Goal: Task Accomplishment & Management: Use online tool/utility

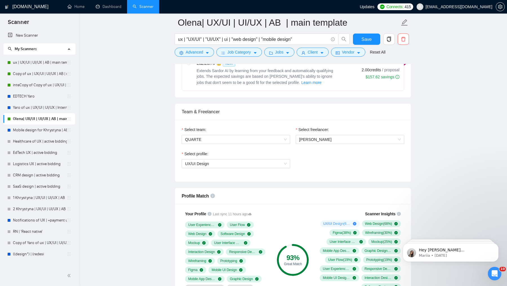
scroll to position [124, 0]
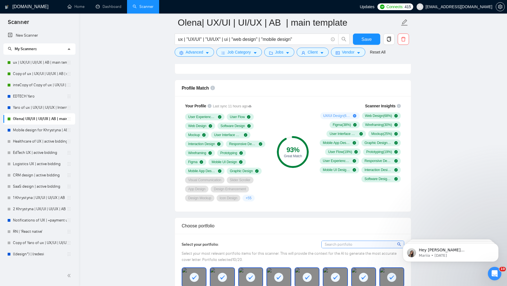
scroll to position [353, 0]
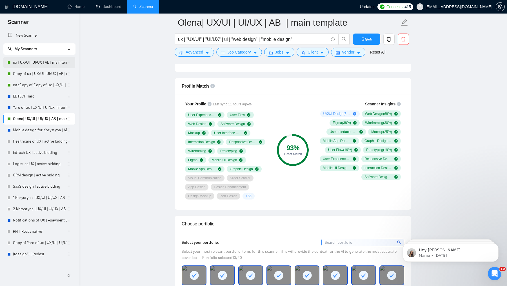
click at [44, 61] on link "ux | UX/UI | UI/UX | AB | main template" at bounding box center [40, 62] width 54 height 11
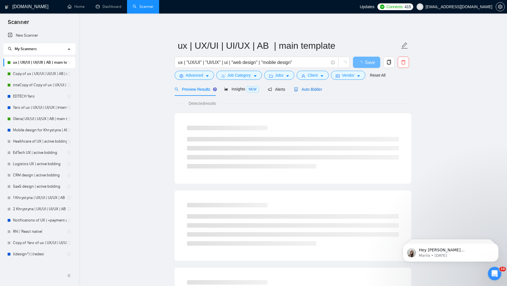
click at [306, 91] on span "Auto Bidder" at bounding box center [308, 89] width 28 height 5
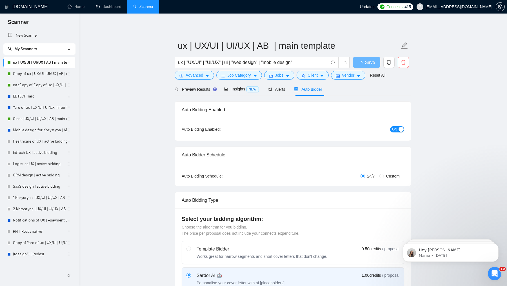
checkbox input "true"
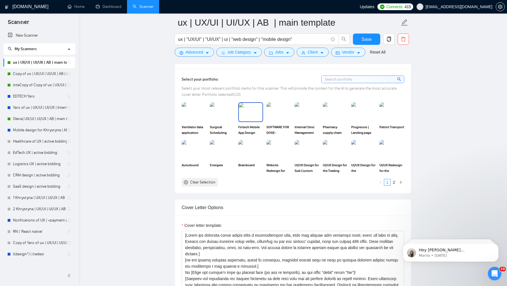
scroll to position [502, 0]
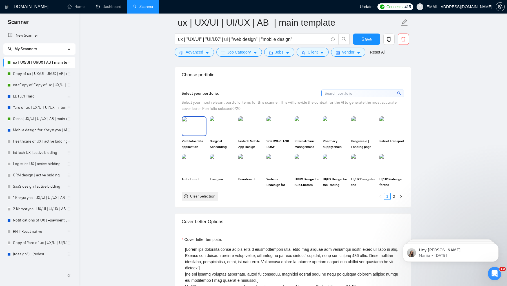
click at [193, 124] on img at bounding box center [194, 126] width 24 height 19
click at [228, 124] on img at bounding box center [222, 126] width 25 height 20
click at [261, 124] on img at bounding box center [251, 126] width 24 height 19
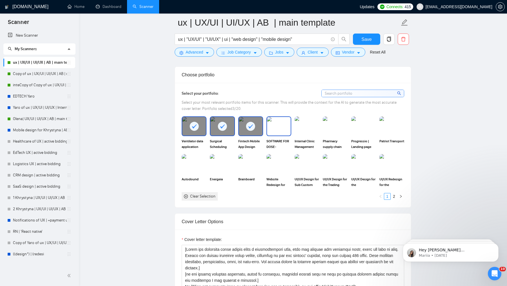
click at [286, 127] on img at bounding box center [279, 126] width 24 height 19
click at [309, 125] on img at bounding box center [307, 126] width 24 height 19
click at [362, 125] on img at bounding box center [363, 126] width 25 height 20
click at [390, 123] on img at bounding box center [391, 126] width 25 height 20
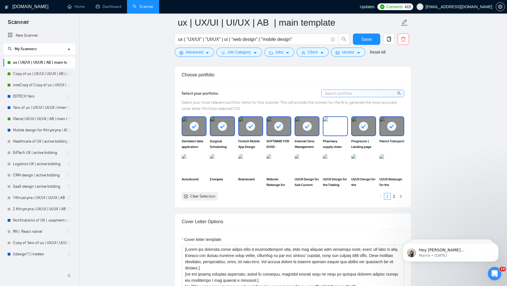
click at [338, 125] on img at bounding box center [335, 126] width 24 height 19
click at [201, 163] on img at bounding box center [194, 164] width 24 height 19
click at [222, 163] on img at bounding box center [222, 164] width 24 height 19
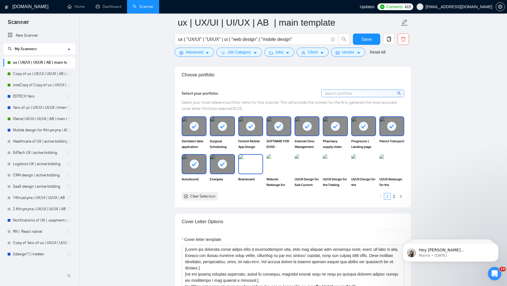
click at [254, 163] on img at bounding box center [251, 164] width 24 height 19
click at [315, 160] on img at bounding box center [307, 164] width 24 height 19
click at [340, 157] on img at bounding box center [335, 164] width 25 height 20
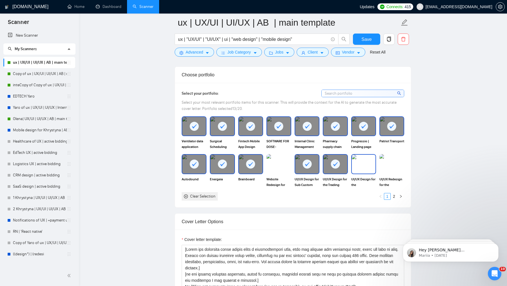
click at [366, 157] on img at bounding box center [364, 164] width 24 height 19
click at [397, 158] on img at bounding box center [391, 164] width 25 height 20
click at [394, 193] on link "2" at bounding box center [394, 196] width 6 height 6
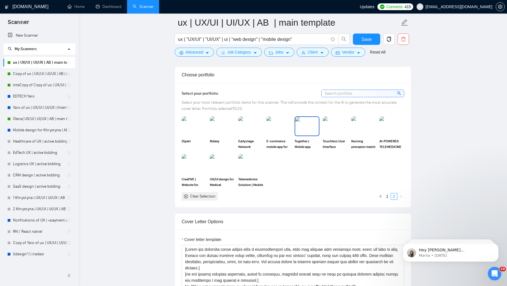
click at [307, 131] on img at bounding box center [307, 126] width 24 height 19
click at [225, 166] on img at bounding box center [222, 164] width 24 height 19
click at [245, 166] on img at bounding box center [251, 164] width 24 height 19
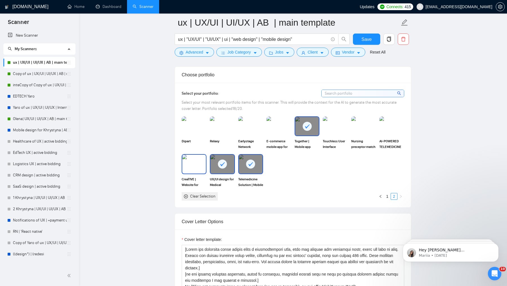
click at [198, 172] on div "CreaTIVE | Website for Design Agency | Web design | Responsive design" at bounding box center [194, 170] width 25 height 33
click at [329, 144] on span "Touchless User Interface Software" at bounding box center [335, 143] width 25 height 11
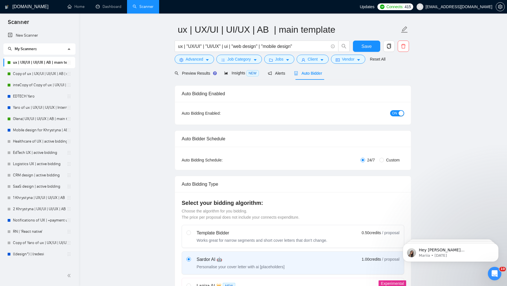
scroll to position [0, 0]
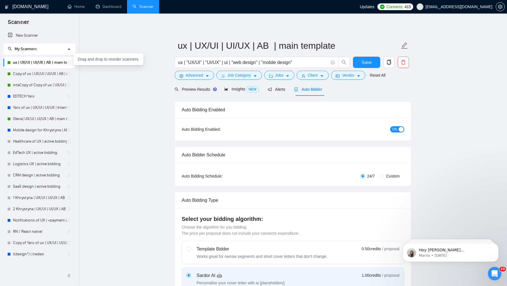
click at [70, 62] on icon "holder" at bounding box center [69, 62] width 3 height 3
click at [50, 65] on link "ux | UX/UI | UI/UX | AB | main template" at bounding box center [40, 62] width 54 height 11
click at [392, 60] on span "copy" at bounding box center [389, 62] width 11 height 5
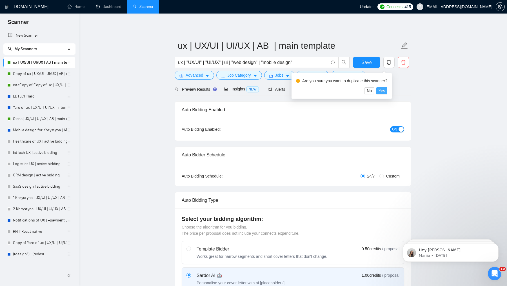
click at [384, 90] on span "Yes" at bounding box center [382, 91] width 6 height 6
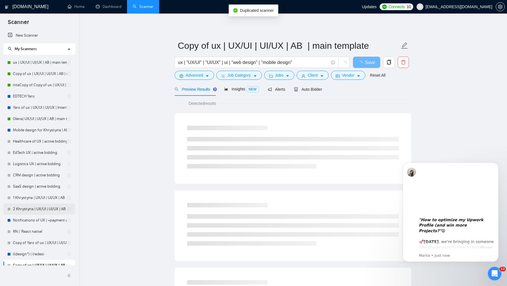
scroll to position [6, 0]
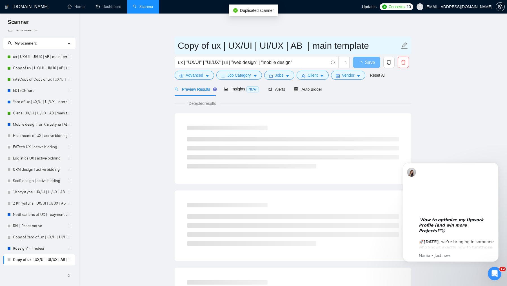
click at [184, 51] on input "Copy of ux | UX/UI | UI/UX | AB | main template" at bounding box center [289, 46] width 222 height 14
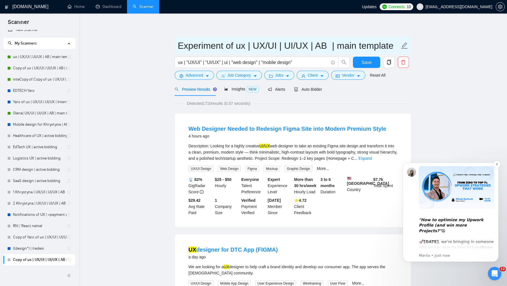
type input "Experiment of ux | UX/UI | UI/UX | AB | main template"
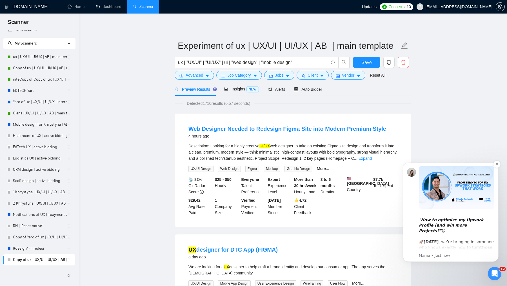
click at [449, 222] on icon ""How to optimize my Upwork Profile (and win more Projects?"" at bounding box center [451, 224] width 65 height 15
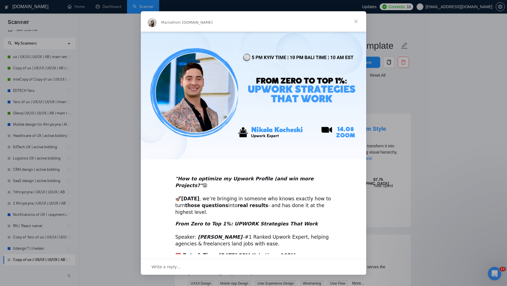
scroll to position [23, 0]
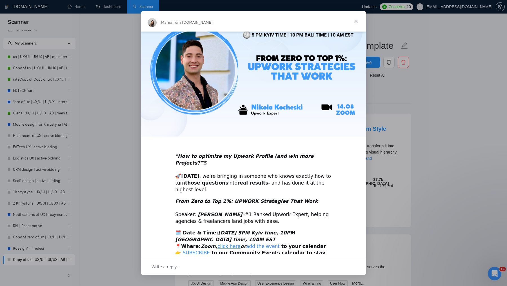
click at [254, 243] on link "add the event" at bounding box center [263, 246] width 34 height 6
click at [354, 22] on span "Close" at bounding box center [356, 21] width 20 height 20
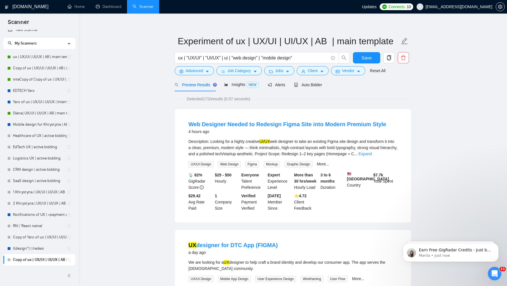
scroll to position [4, 0]
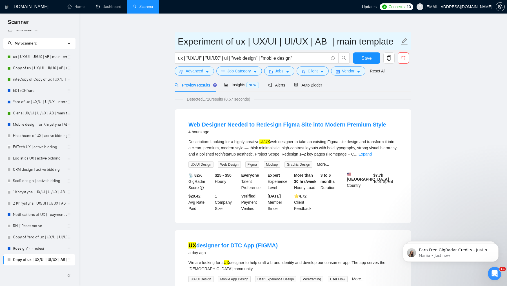
click at [206, 40] on input "Experiment of ux | UX/UI | UI/UX | AB | main template" at bounding box center [289, 41] width 222 height 14
click at [236, 80] on div "Insights NEW" at bounding box center [241, 84] width 34 height 13
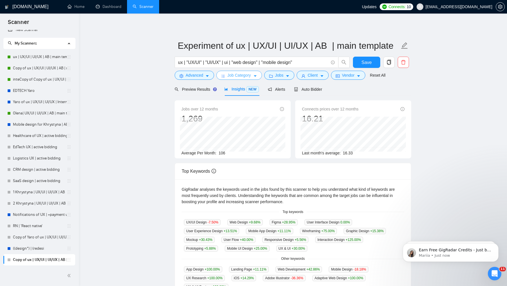
click at [234, 77] on span "Job Category" at bounding box center [238, 75] width 23 height 6
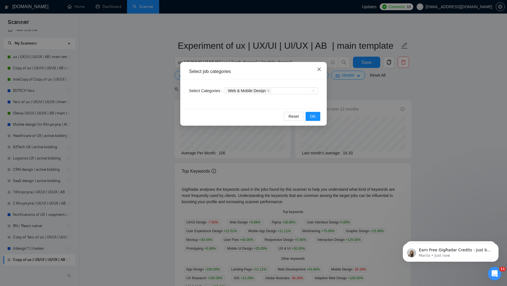
click at [321, 68] on span "Close" at bounding box center [319, 69] width 15 height 15
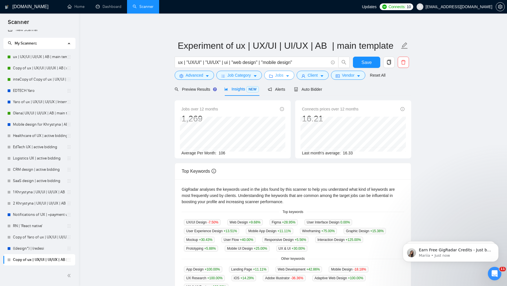
click at [291, 75] on button "Jobs" at bounding box center [279, 75] width 30 height 9
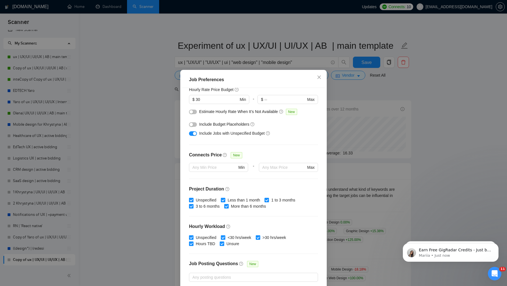
scroll to position [22, 0]
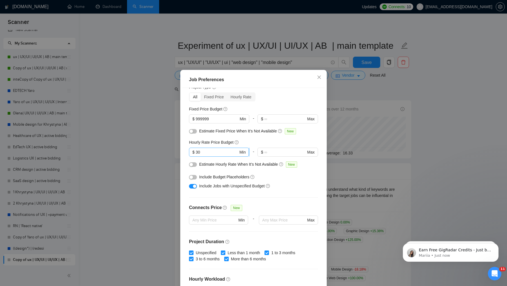
click at [208, 152] on input "30" at bounding box center [217, 152] width 43 height 6
type input "40"
click at [312, 175] on div "Include Budget Placeholders" at bounding box center [255, 177] width 113 height 6
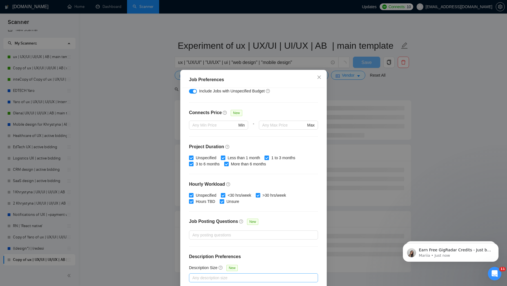
scroll to position [26, 0]
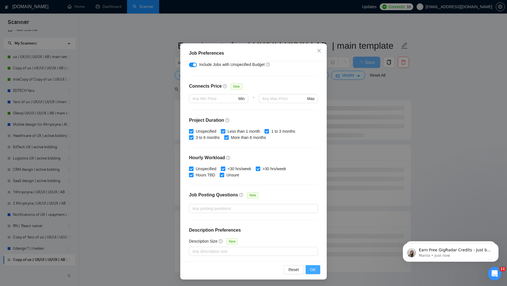
click at [314, 265] on button "OK" at bounding box center [313, 269] width 15 height 9
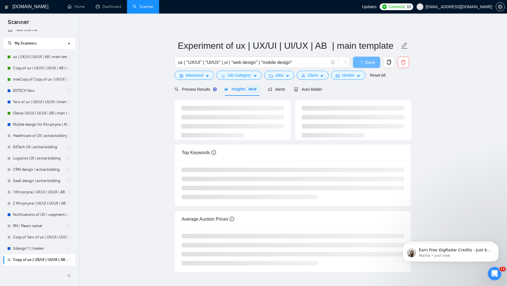
scroll to position [0, 0]
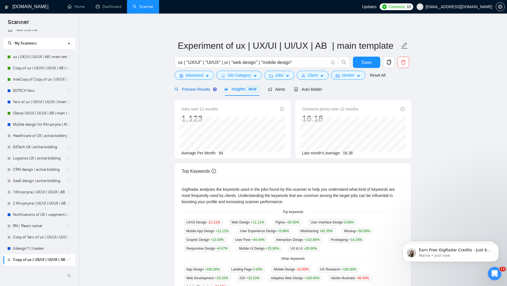
click at [196, 90] on span "Preview Results" at bounding box center [195, 89] width 41 height 5
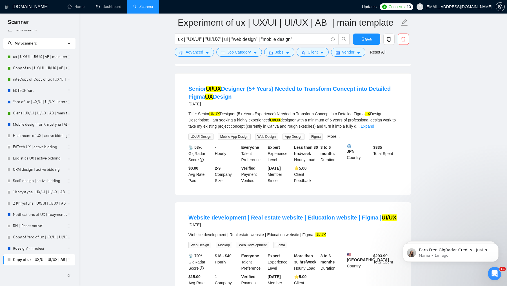
scroll to position [769, 0]
click at [309, 100] on link "Senior UI/UX Designer (5+ Years) Needed to Transform Concept into Detailed Figm…" at bounding box center [289, 93] width 202 height 14
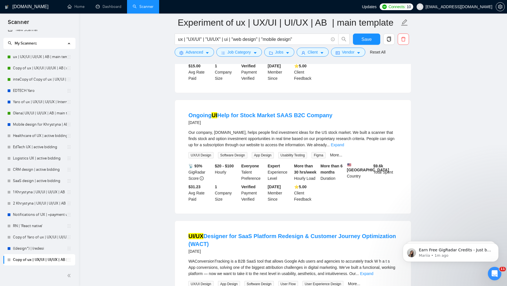
scroll to position [980, 0]
click at [224, 118] on link "Ongoing UI Help for Stock Market SAAS B2C Company" at bounding box center [260, 115] width 144 height 6
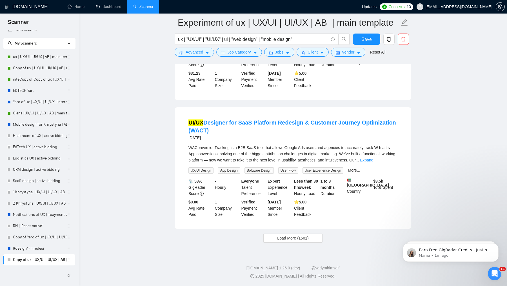
scroll to position [1121, 0]
click at [302, 240] on span "Load More (1501)" at bounding box center [292, 238] width 31 height 6
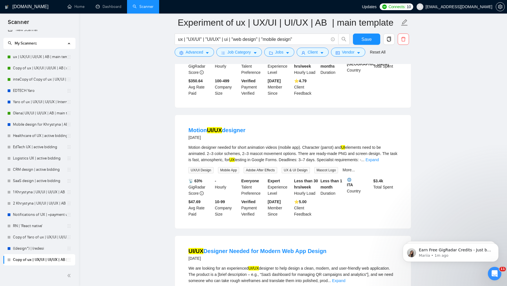
scroll to position [1706, 0]
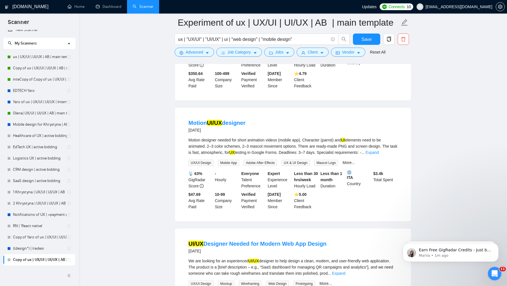
click at [220, 189] on div "- Hourly" at bounding box center [227, 179] width 26 height 19
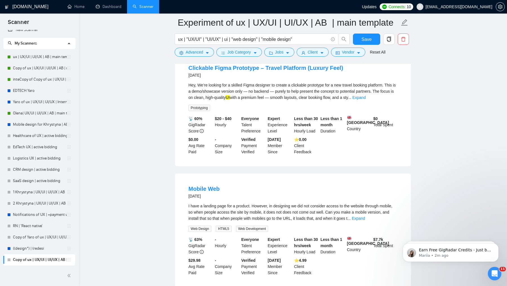
scroll to position [0, 0]
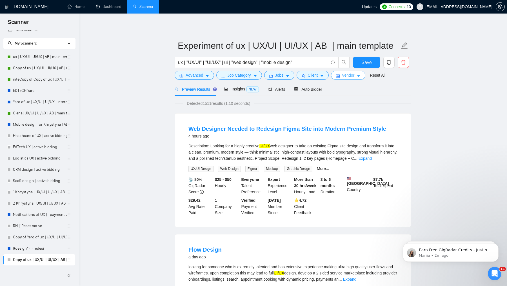
click at [359, 74] on button "Vendor" at bounding box center [348, 75] width 34 height 9
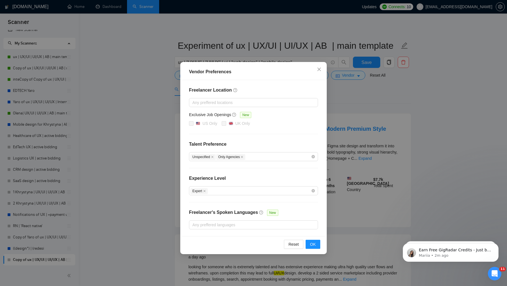
click at [270, 148] on div "Freelancer Location Any preffered locations Exclusive Job Openings New US Only …" at bounding box center [253, 158] width 143 height 156
click at [316, 70] on span "Close" at bounding box center [319, 69] width 15 height 15
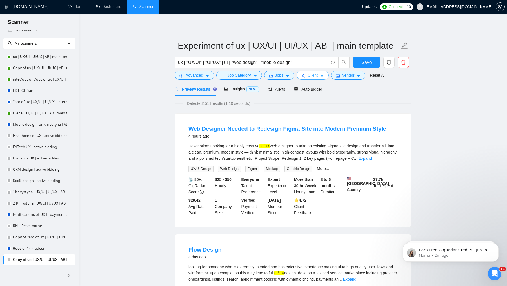
click at [315, 75] on span "Client" at bounding box center [313, 75] width 10 height 6
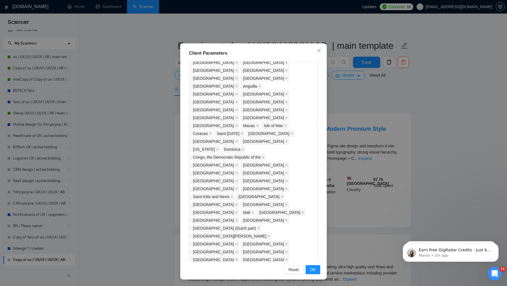
scroll to position [341, 0]
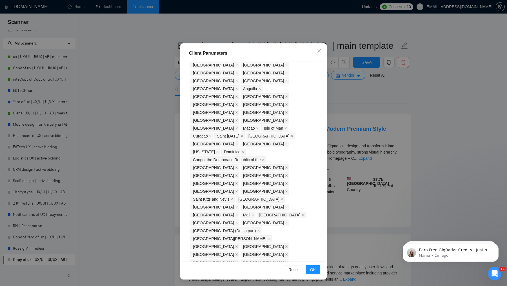
click at [315, 268] on span "OK" at bounding box center [313, 269] width 6 height 6
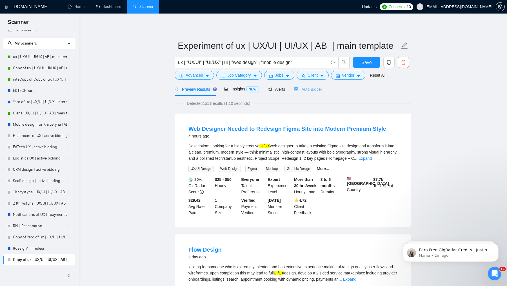
scroll to position [0, 0]
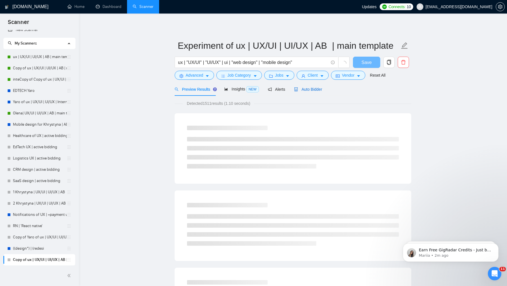
click at [315, 90] on span "Auto Bidder" at bounding box center [308, 89] width 28 height 5
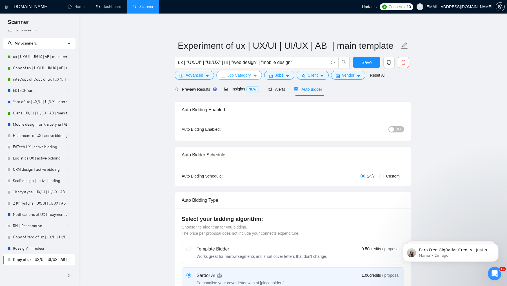
click at [234, 77] on span "Job Category" at bounding box center [238, 75] width 23 height 6
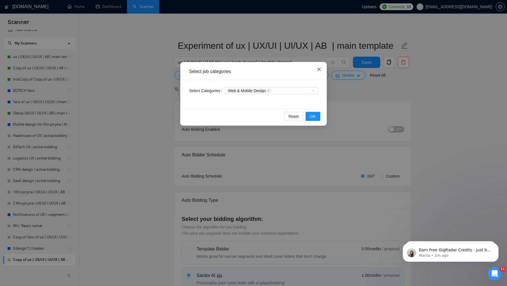
click at [319, 68] on icon "close" at bounding box center [319, 69] width 5 height 5
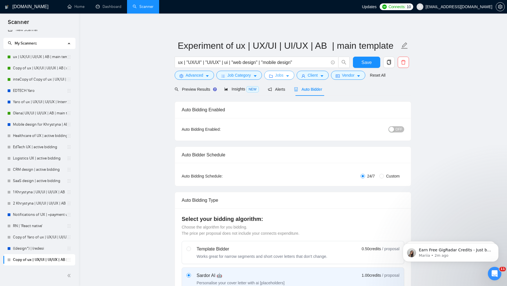
click at [281, 73] on span "Jobs" at bounding box center [279, 75] width 8 height 6
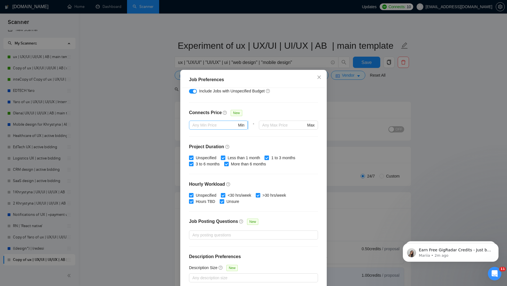
click at [222, 127] on input "text" at bounding box center [214, 125] width 45 height 6
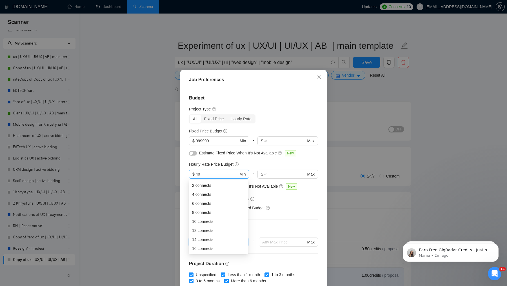
click at [205, 174] on input "40" at bounding box center [217, 174] width 43 height 6
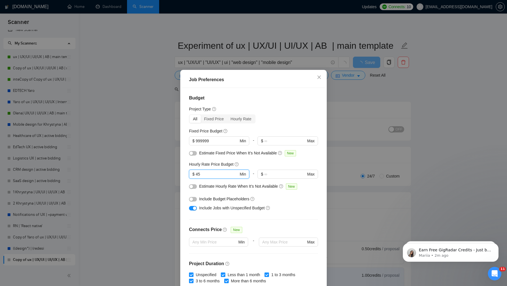
type input "45"
click at [189, 209] on button "button" at bounding box center [193, 208] width 8 height 5
click at [221, 216] on div "Budget Project Type All Fixed Price Hourly Rate Fixed Price Budget $ 999999 Min…" at bounding box center [253, 188] width 143 height 200
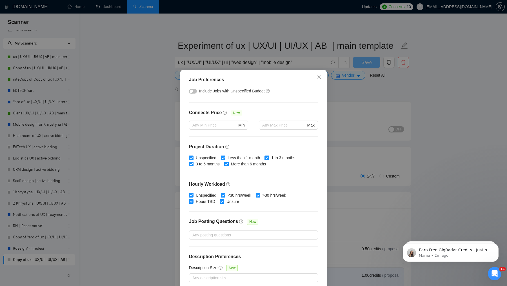
scroll to position [26, 0]
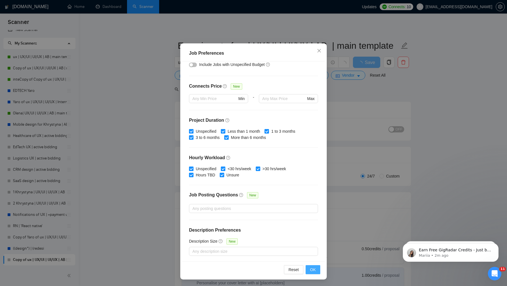
click at [313, 265] on button "OK" at bounding box center [313, 269] width 15 height 9
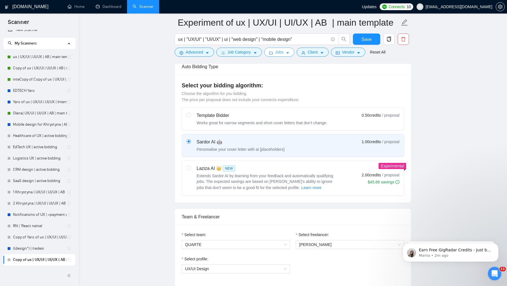
scroll to position [0, 0]
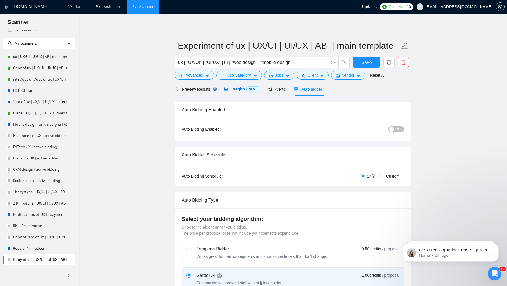
click at [244, 90] on span "Insights NEW" at bounding box center [241, 89] width 34 height 5
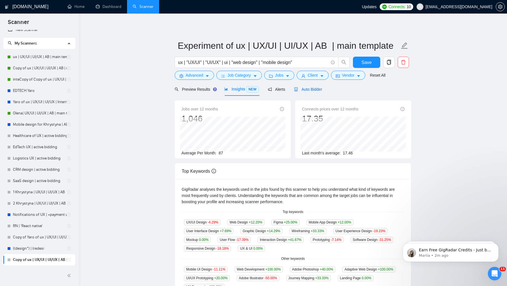
click at [316, 90] on span "Auto Bidder" at bounding box center [308, 89] width 28 height 5
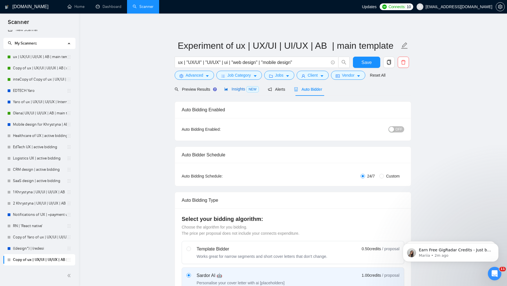
click at [235, 88] on span "Insights NEW" at bounding box center [241, 89] width 34 height 5
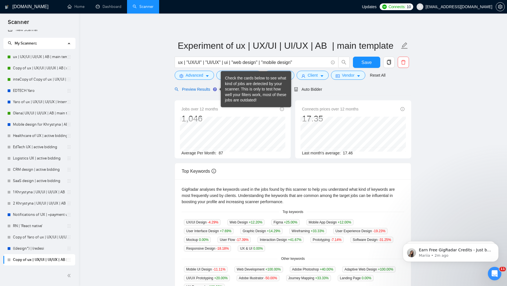
click at [191, 88] on span "Preview Results" at bounding box center [195, 89] width 41 height 5
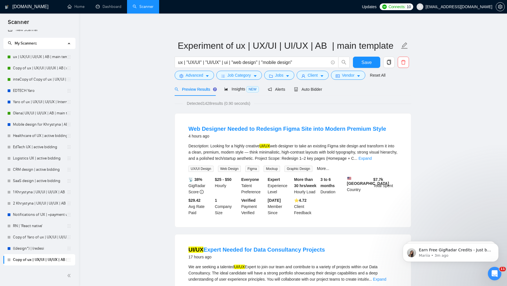
click at [326, 90] on div "Preview Results Insights NEW Alerts Auto Bidder" at bounding box center [293, 89] width 237 height 13
click at [318, 90] on span "Auto Bidder" at bounding box center [308, 89] width 28 height 5
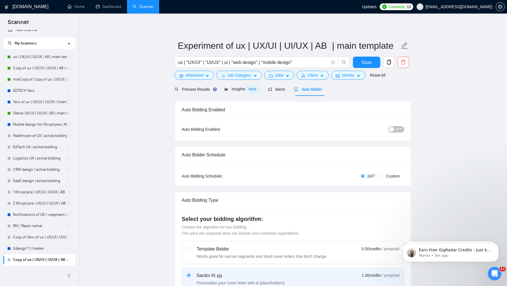
click at [393, 127] on div "button" at bounding box center [391, 129] width 5 height 5
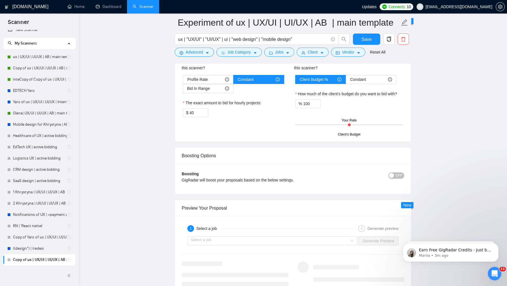
scroll to position [959, 0]
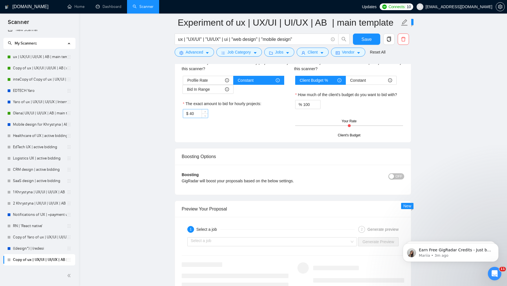
click at [193, 112] on input "40" at bounding box center [199, 113] width 18 height 8
type input "45"
click at [248, 139] on div "Hourly Rate Hourly Rate Bid Strategy How much do you want to bid for the hourly…" at bounding box center [293, 87] width 236 height 109
click at [368, 39] on span "Save" at bounding box center [366, 39] width 10 height 7
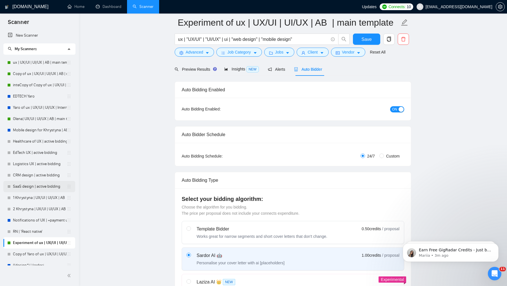
scroll to position [6, 0]
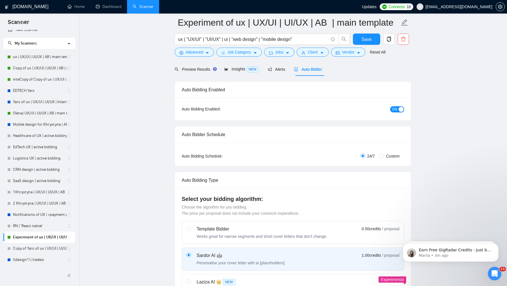
click at [14, 238] on link "Experiment of ux | UX/UI | UI/UX | AB | main template" at bounding box center [40, 237] width 54 height 11
click at [30, 224] on link "RN | 'React native'" at bounding box center [40, 225] width 54 height 11
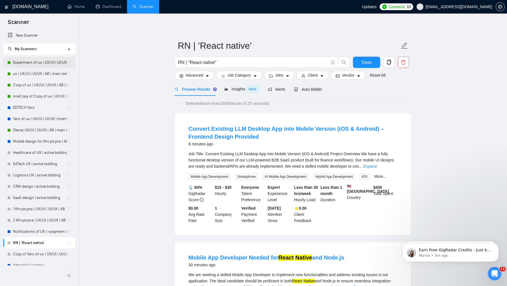
click at [37, 64] on link "Experiment of ux | UX/UI | UI/UX | AB | main template" at bounding box center [40, 62] width 54 height 11
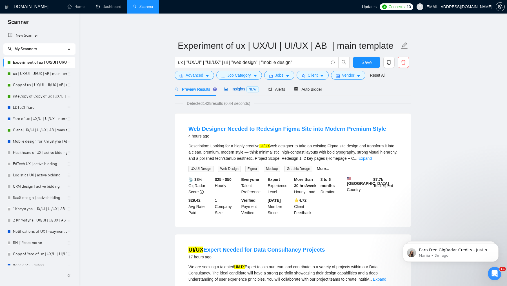
click at [239, 87] on span "Insights NEW" at bounding box center [241, 89] width 34 height 5
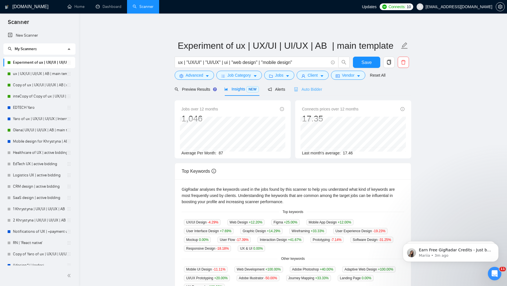
click at [316, 85] on div "Auto Bidder" at bounding box center [308, 89] width 28 height 13
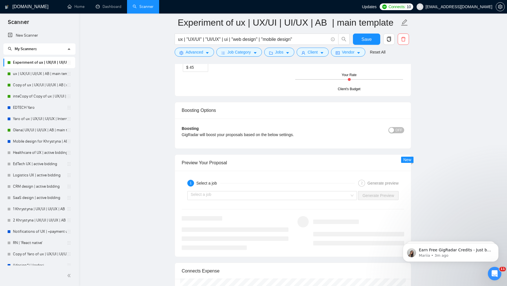
scroll to position [1006, 0]
click at [399, 126] on span "OFF" at bounding box center [398, 129] width 7 height 6
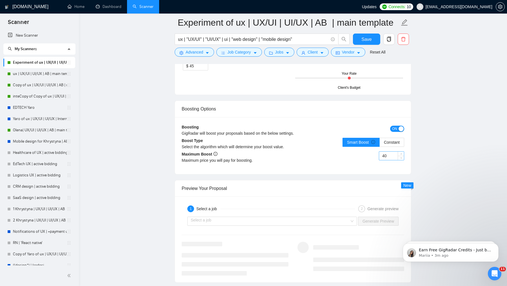
click at [387, 152] on input "40" at bounding box center [391, 156] width 25 height 8
type input "30"
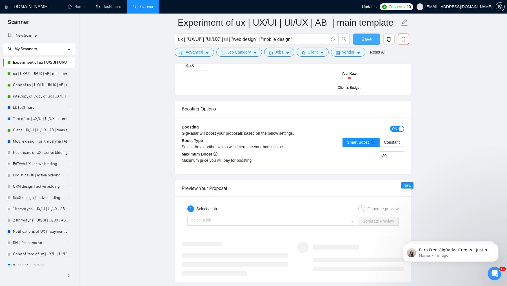
click at [366, 39] on span "Save" at bounding box center [366, 39] width 10 height 7
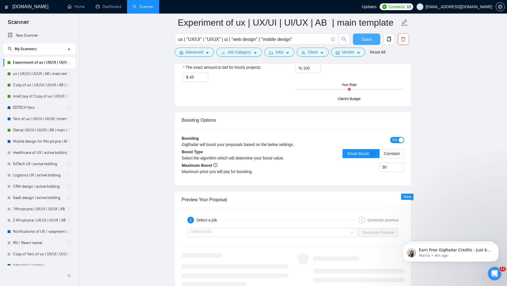
scroll to position [946, 0]
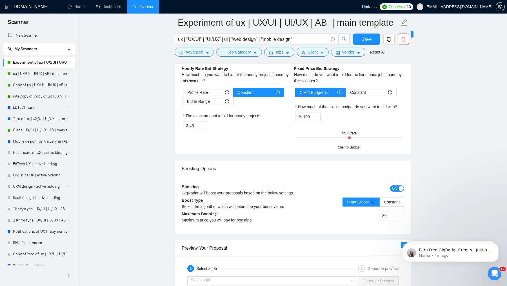
click at [305, 220] on div "30" at bounding box center [348, 219] width 111 height 16
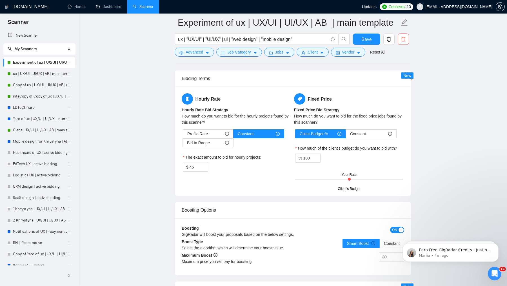
scroll to position [906, 0]
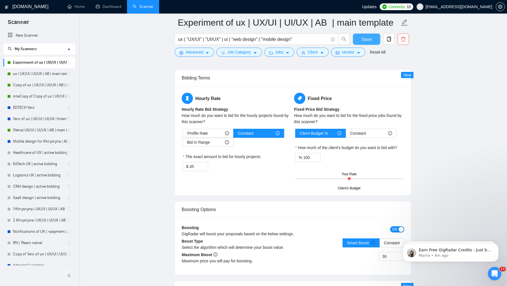
click at [363, 40] on span "Save" at bounding box center [366, 39] width 10 height 7
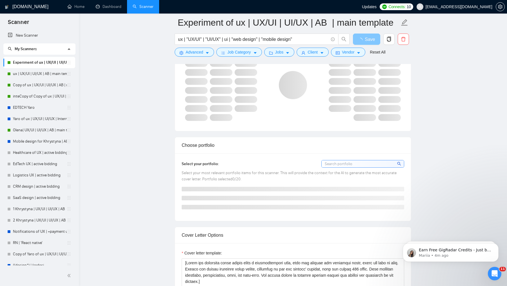
scroll to position [0, 0]
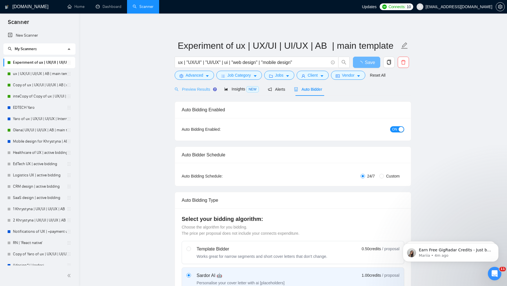
click at [191, 85] on div "Preview Results" at bounding box center [195, 89] width 41 height 13
